Goal: Information Seeking & Learning: Find specific fact

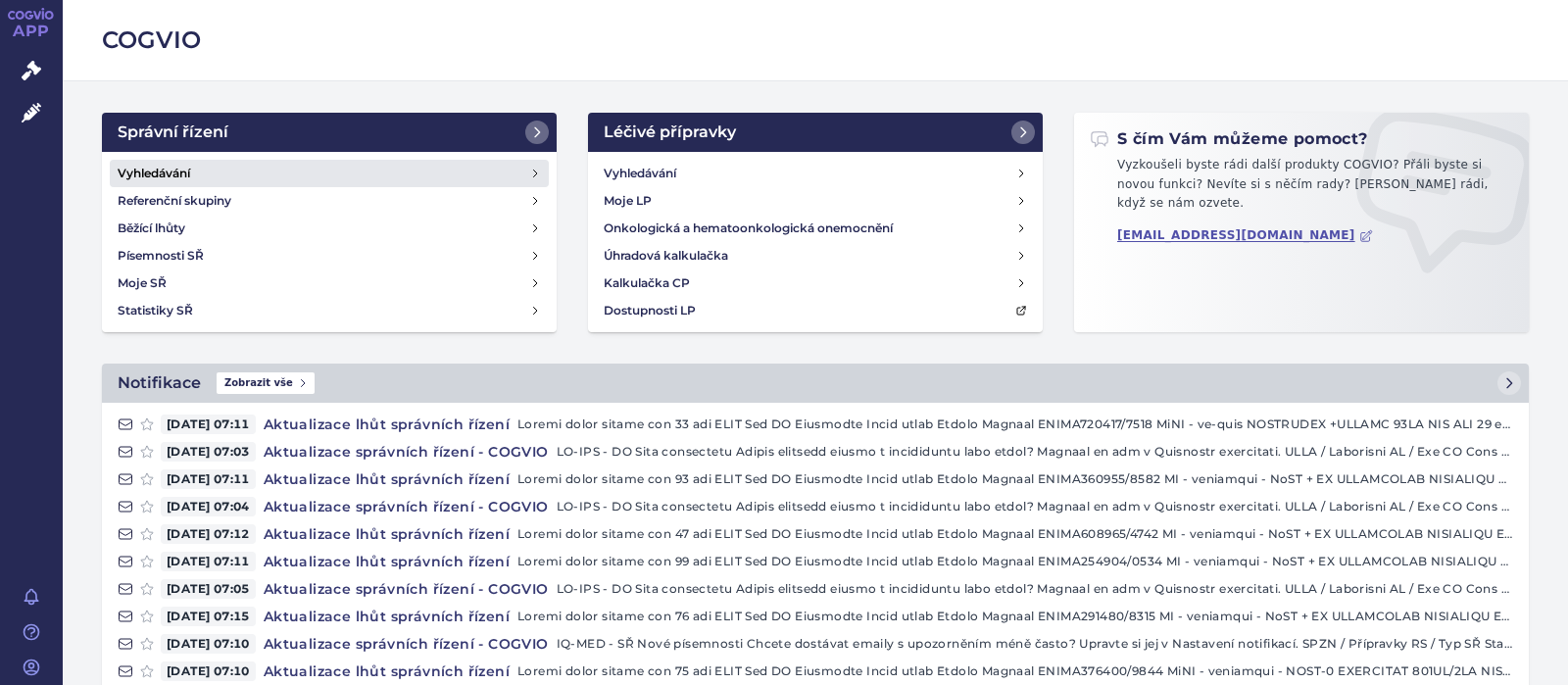
click at [169, 170] on h4 "Vyhledávání" at bounding box center [153, 174] width 72 height 20
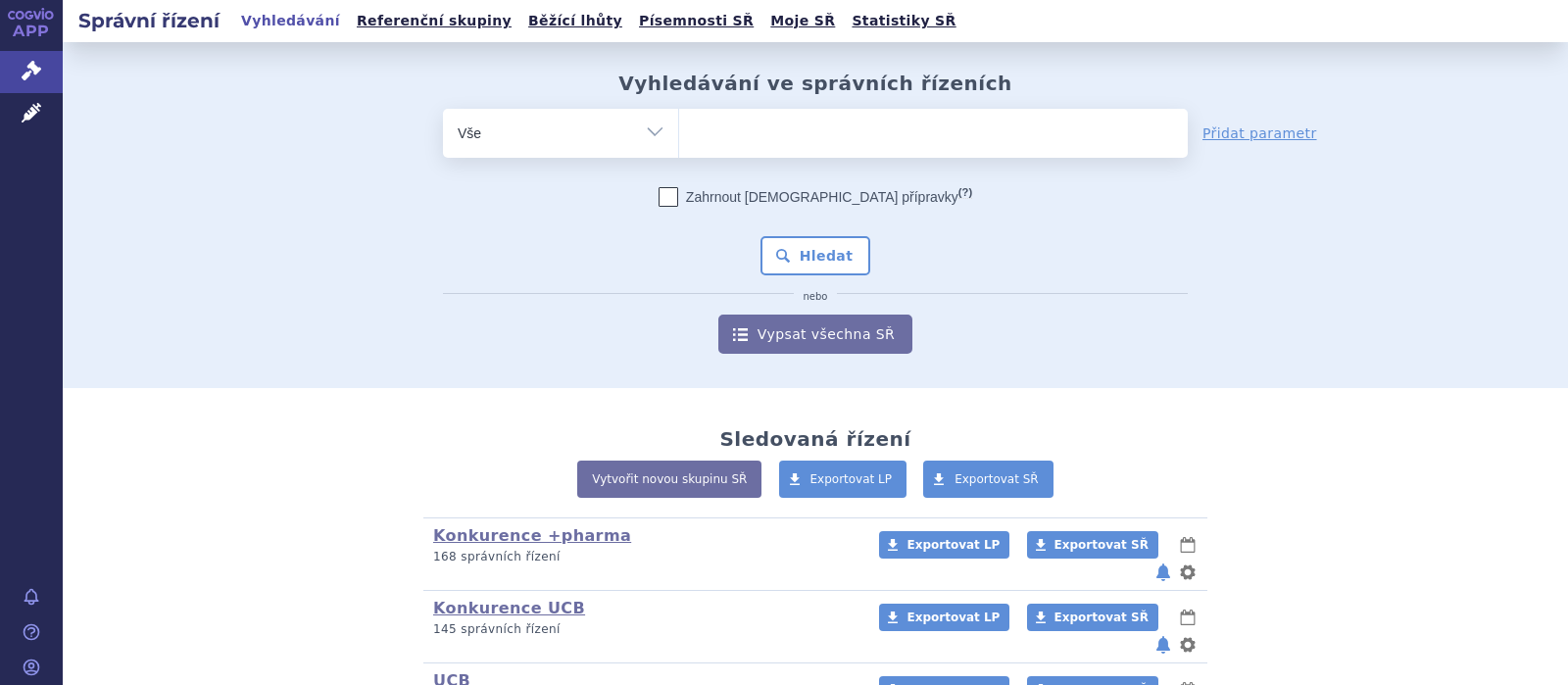
click at [708, 146] on ul at bounding box center [933, 129] width 509 height 42
click at [679, 146] on select at bounding box center [678, 132] width 1 height 49
type input "da"
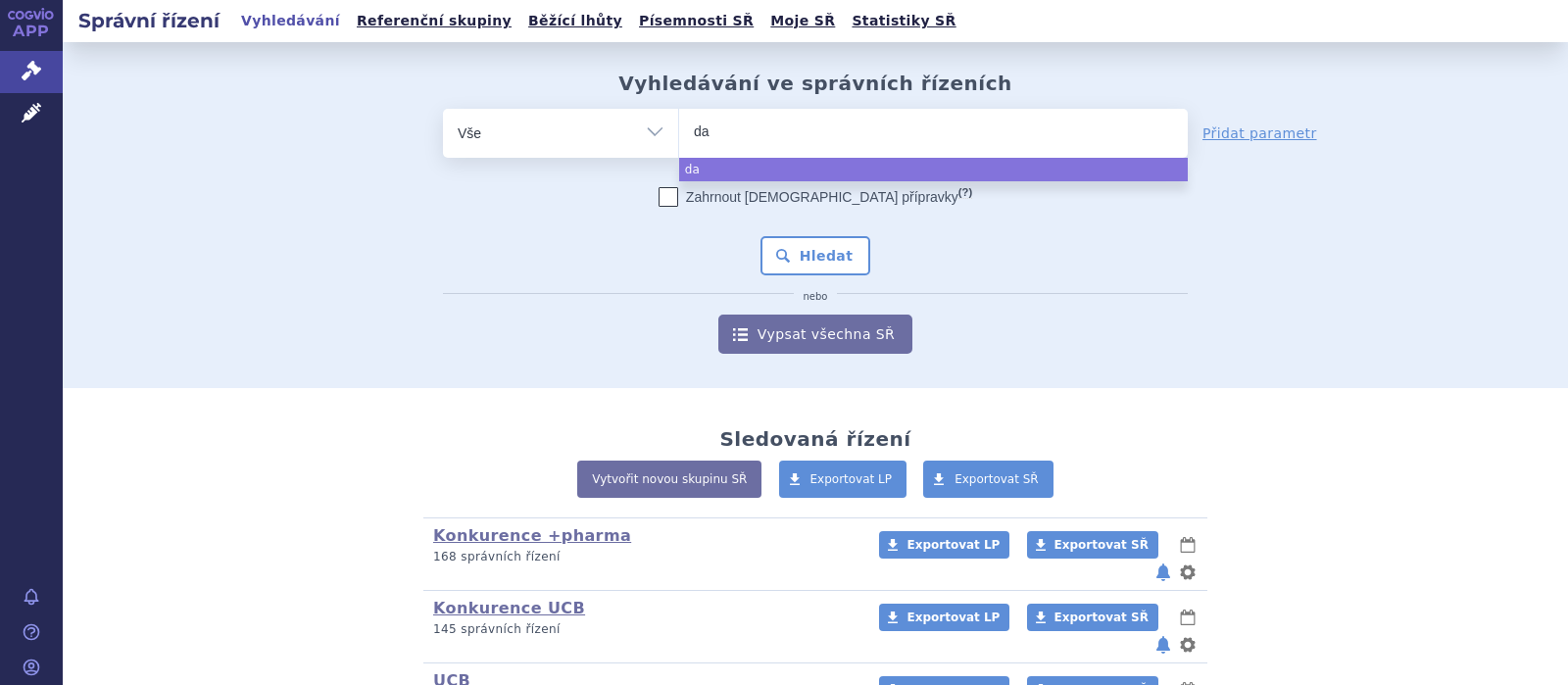
type input "dag"
type input "dagr"
type input "dagra"
type input "dagraf"
type input "dagrafo"
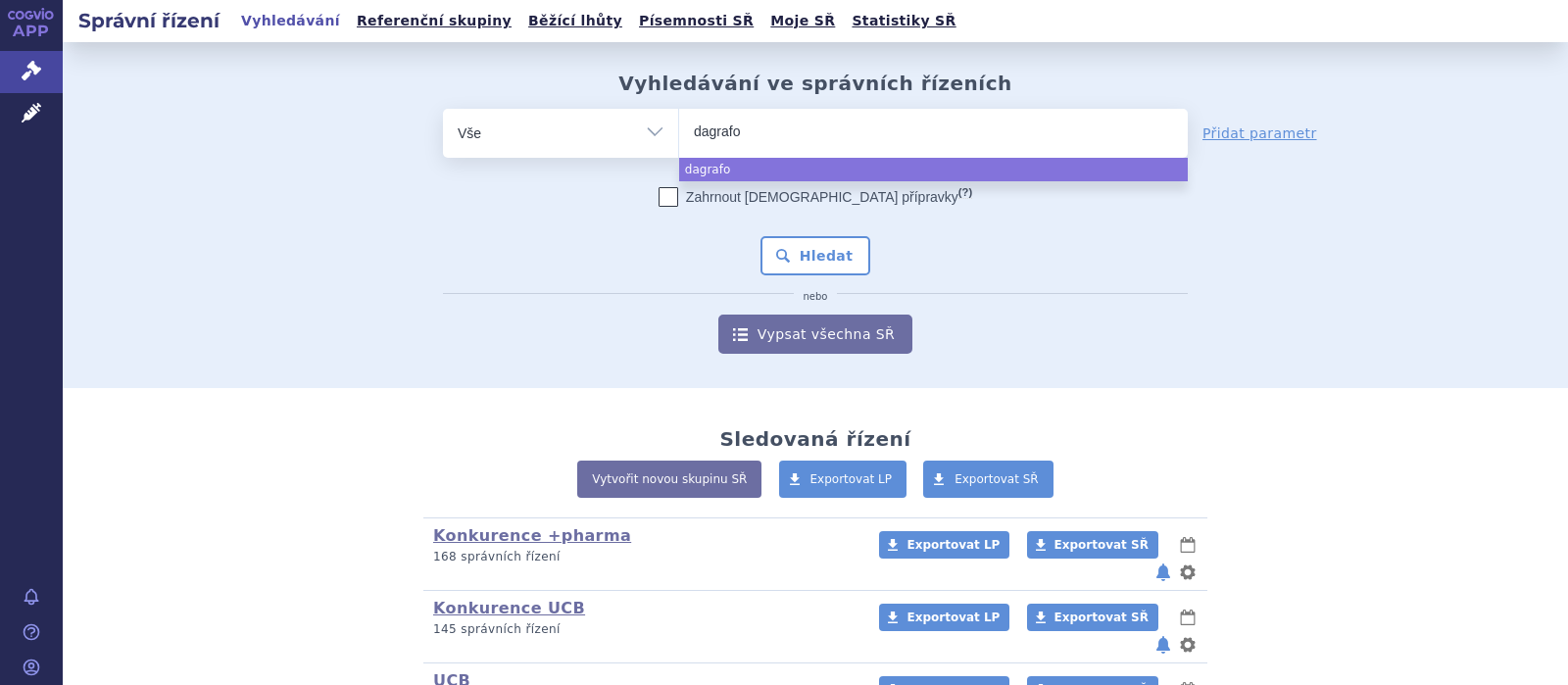
type input "dagrafor"
type input "dagrafors"
select select "dagrafors"
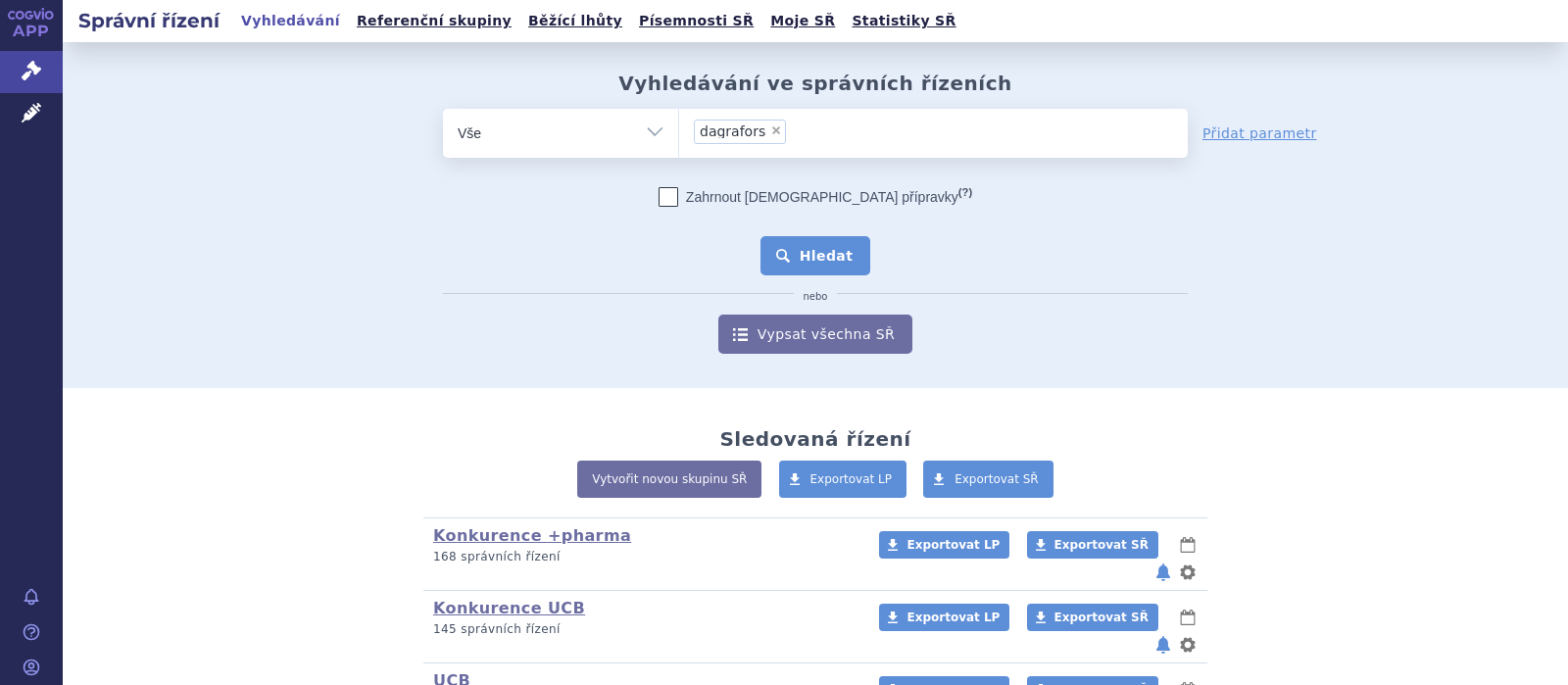
click at [796, 257] on button "Hledat" at bounding box center [816, 256] width 111 height 40
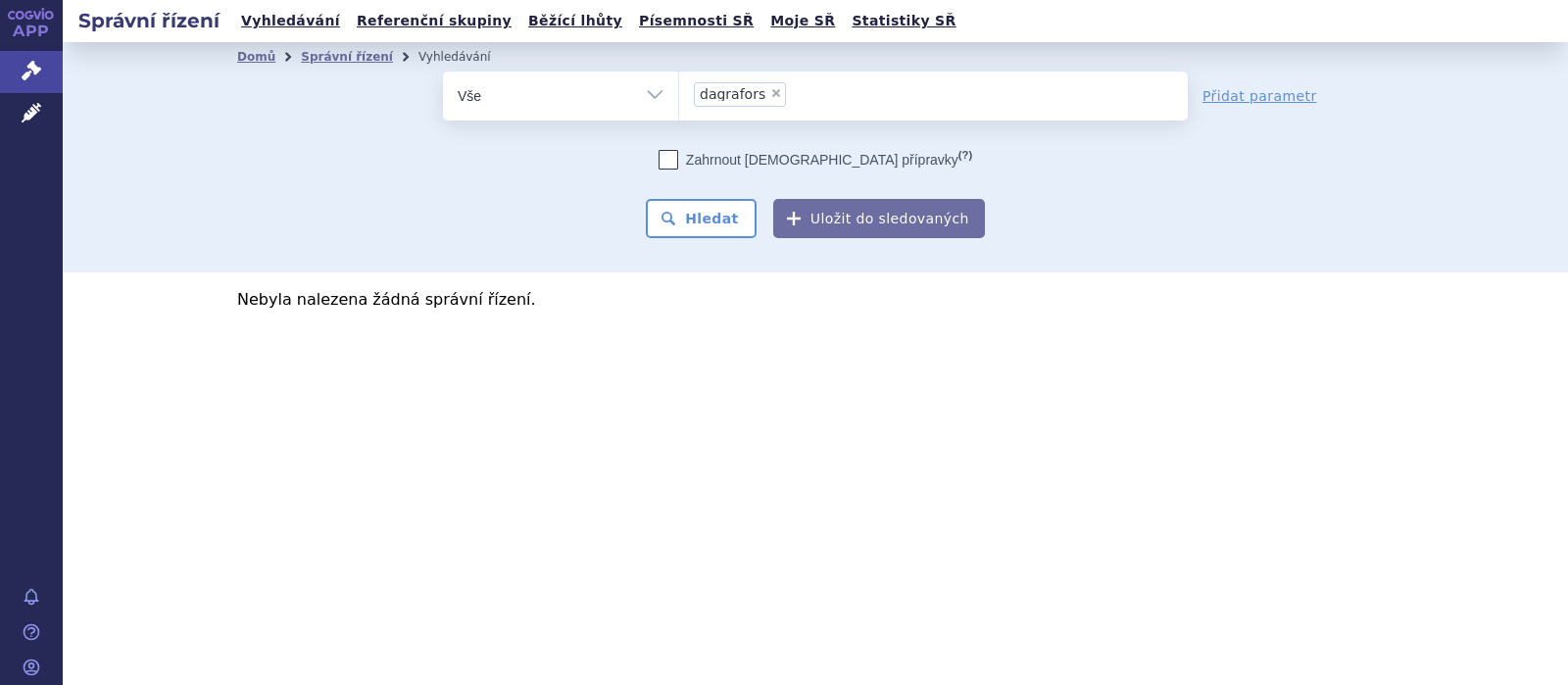
click at [772, 90] on span "×" at bounding box center [777, 93] width 12 height 12
click at [679, 90] on select "dagrafors" at bounding box center [678, 95] width 1 height 49
select select
